Goal: Navigation & Orientation: Understand site structure

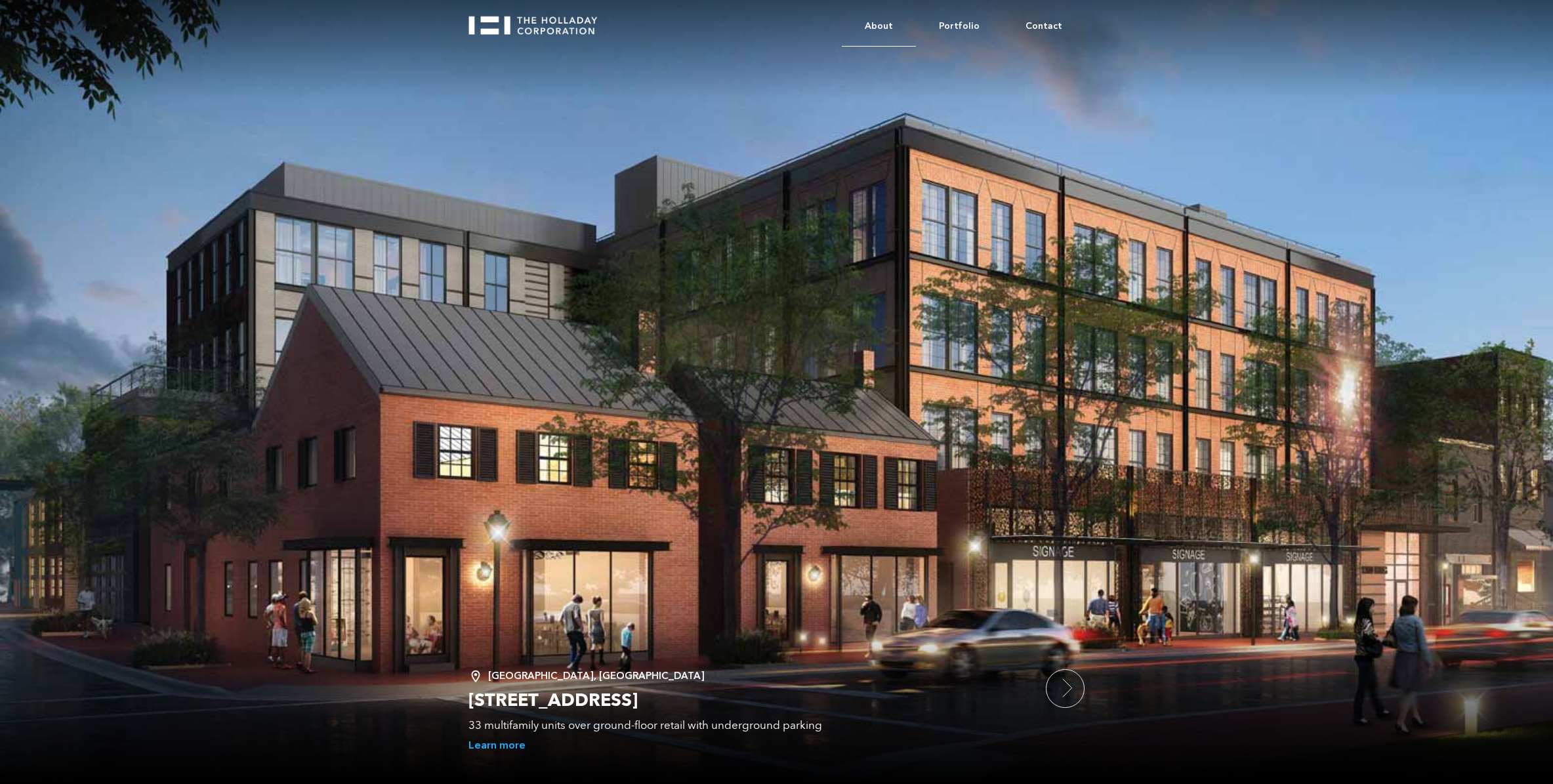
click at [893, 22] on link "About" at bounding box center [879, 26] width 74 height 40
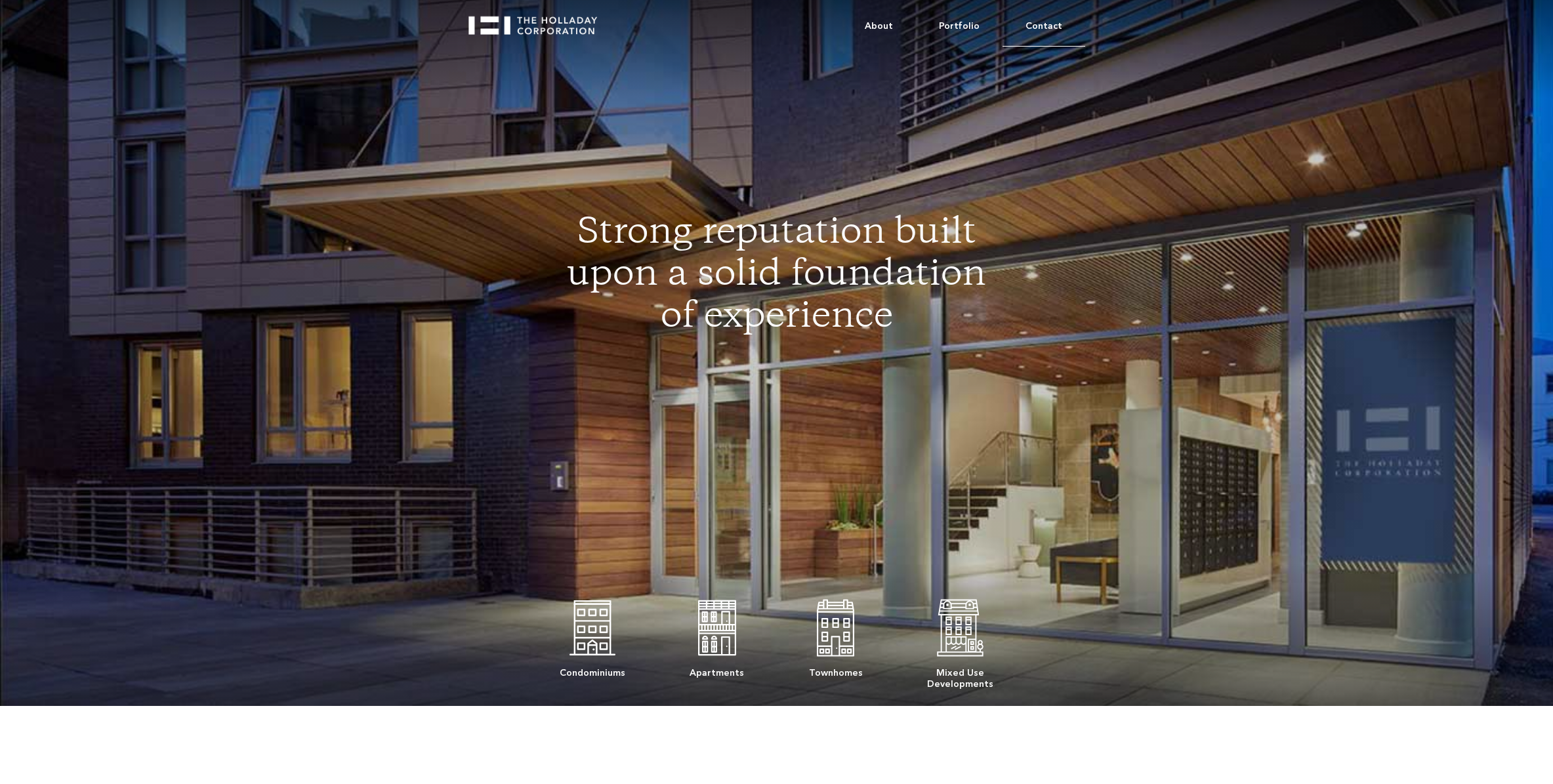
click at [1040, 24] on link "Contact" at bounding box center [1044, 26] width 83 height 40
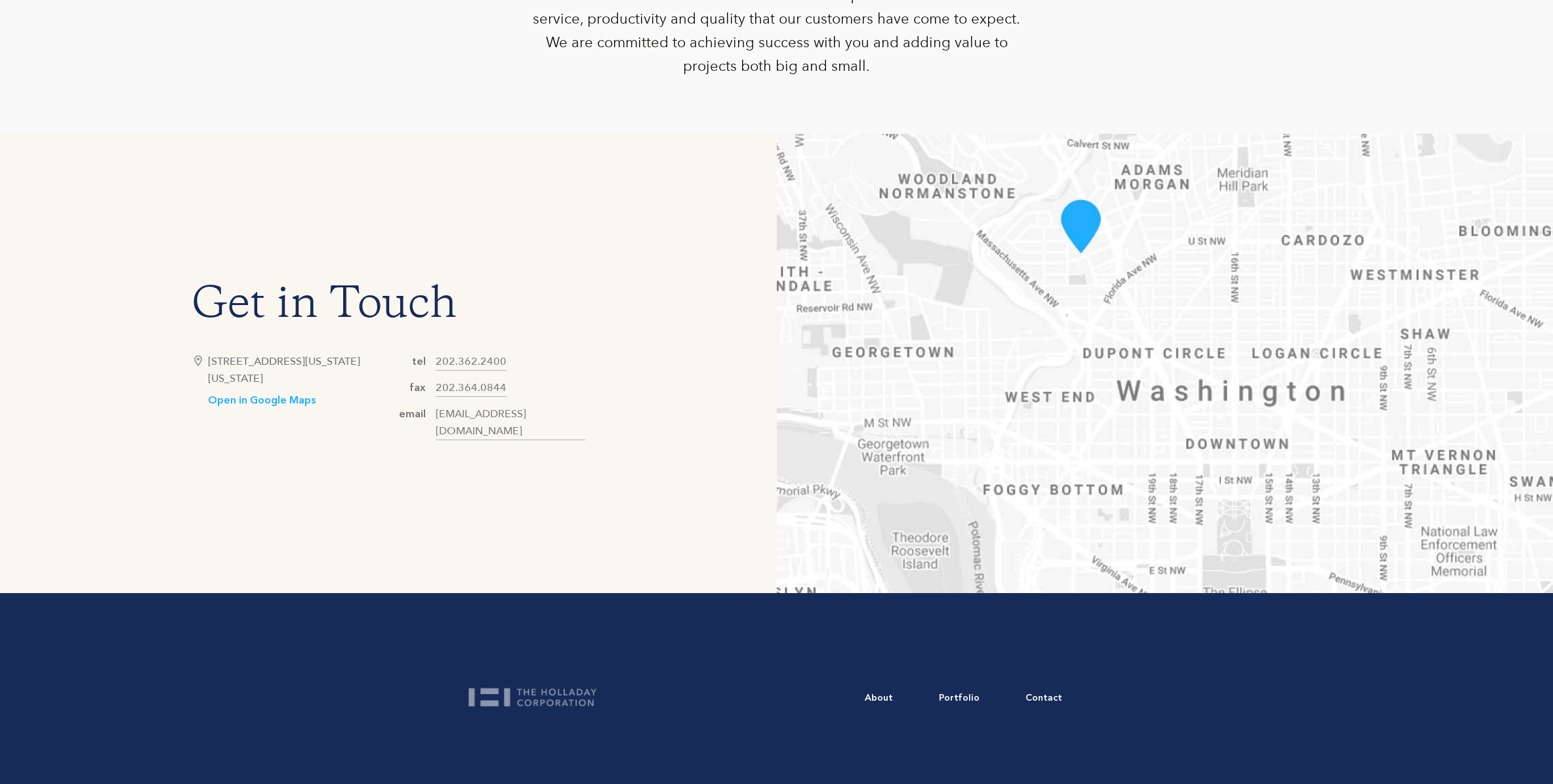
scroll to position [715, 0]
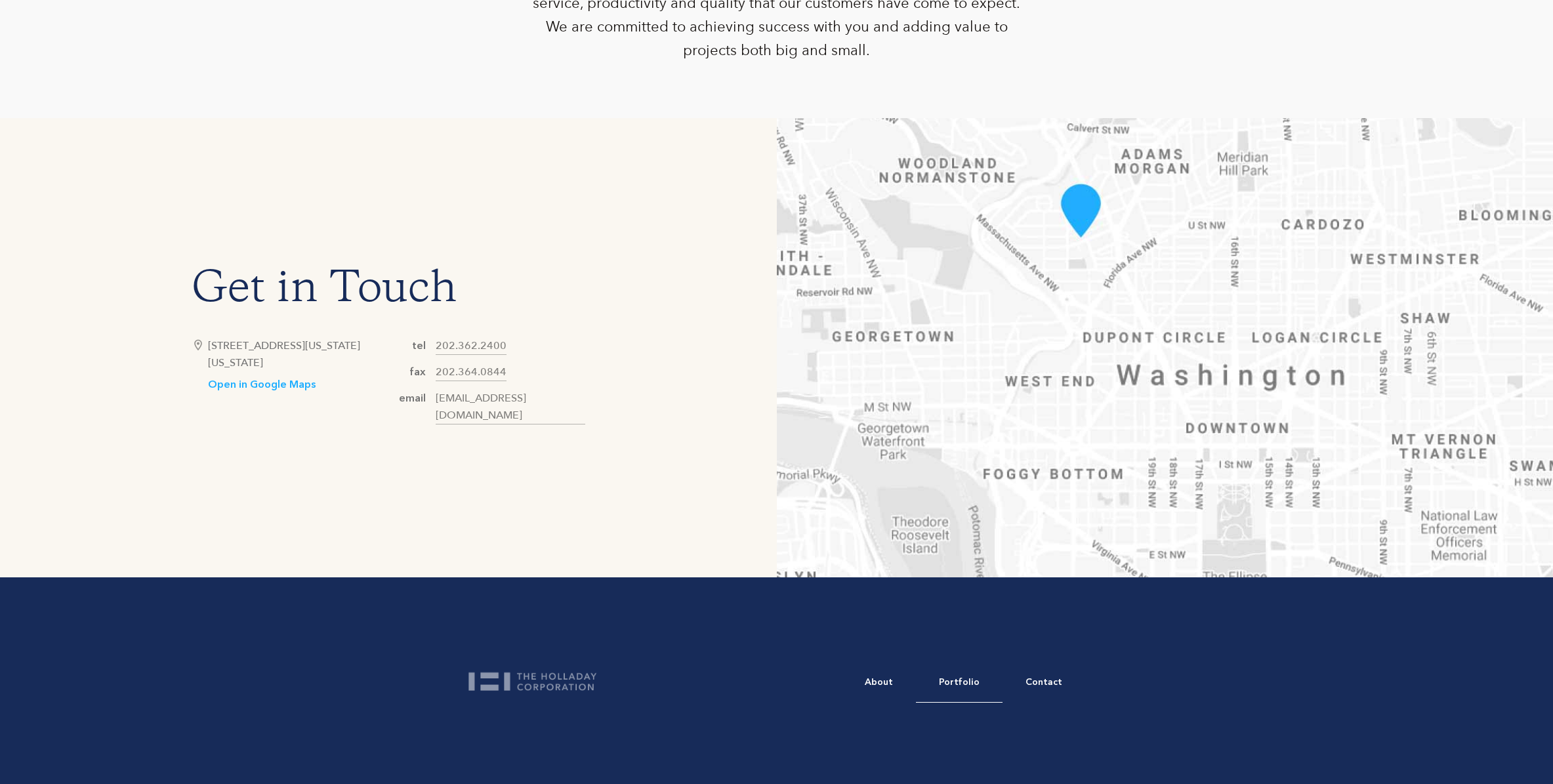
click at [953, 683] on link "Portfolio" at bounding box center [959, 682] width 86 height 40
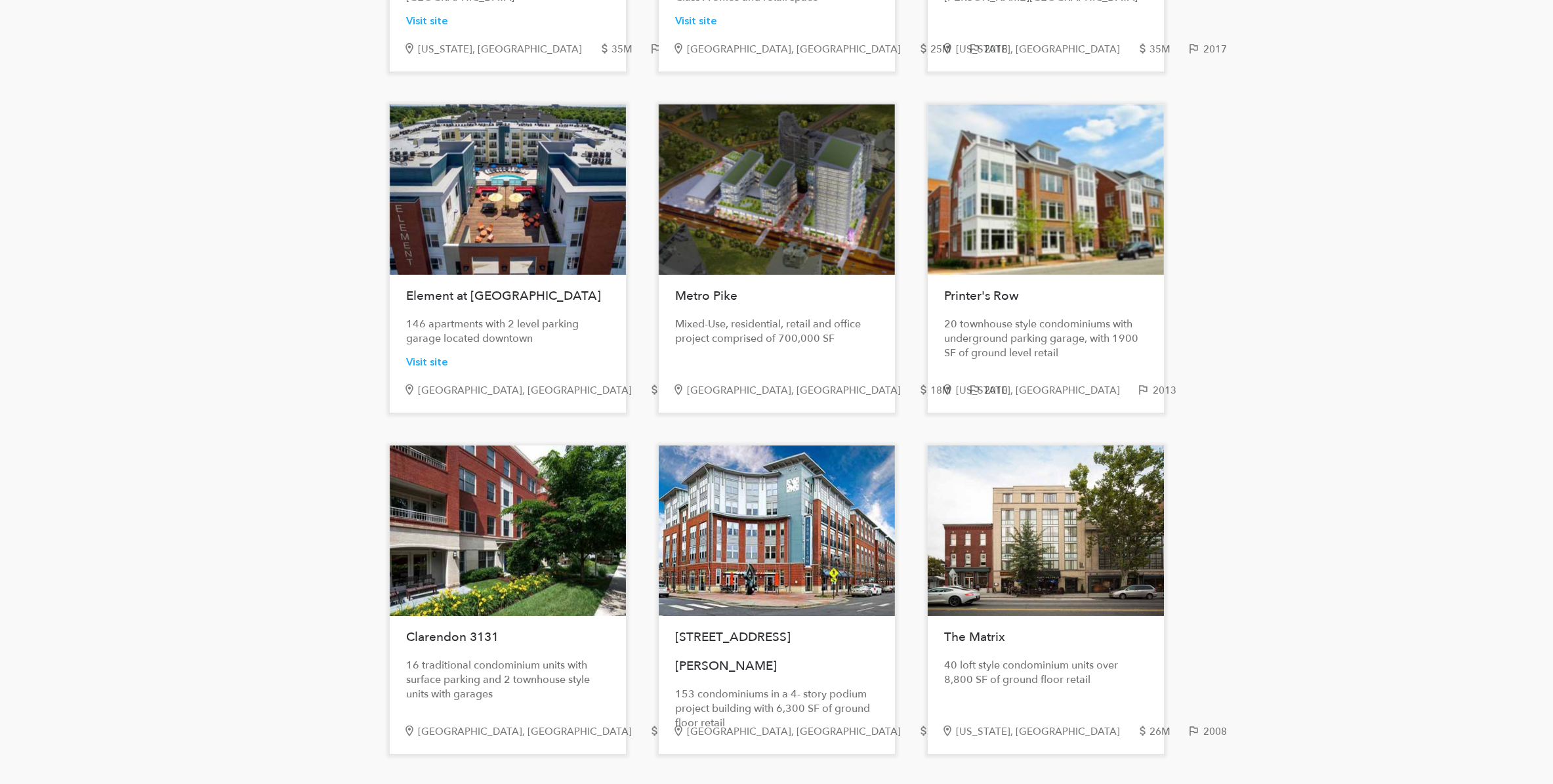
scroll to position [1265, 0]
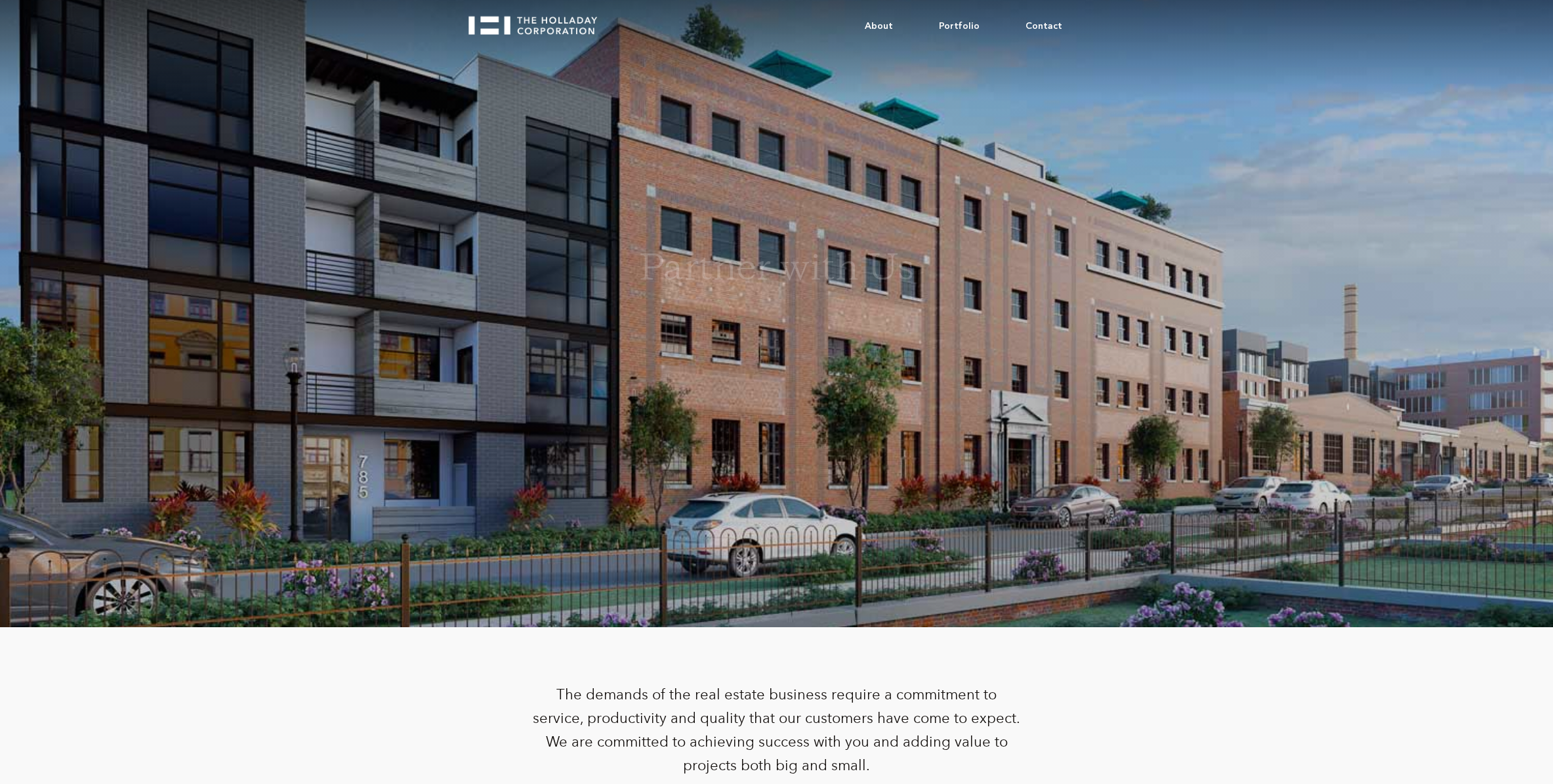
scroll to position [712, 0]
